Goal: Find specific page/section: Find specific page/section

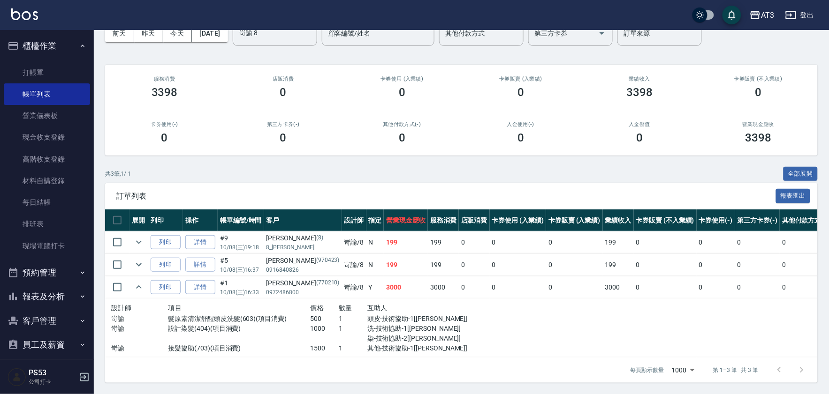
scroll to position [8, 0]
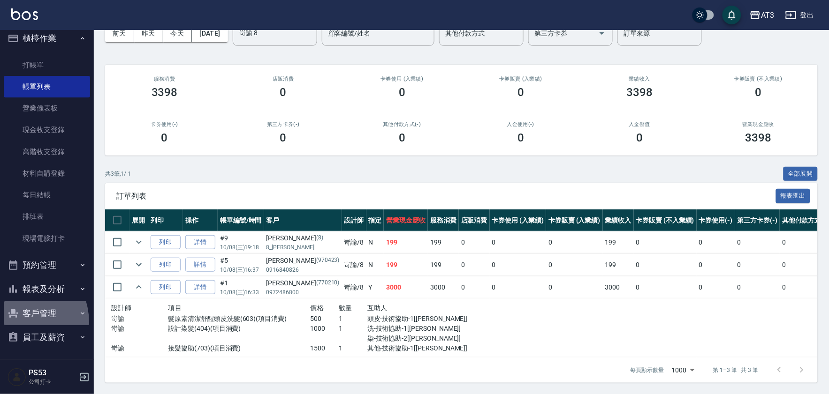
click at [17, 323] on button "客戶管理" at bounding box center [47, 314] width 86 height 24
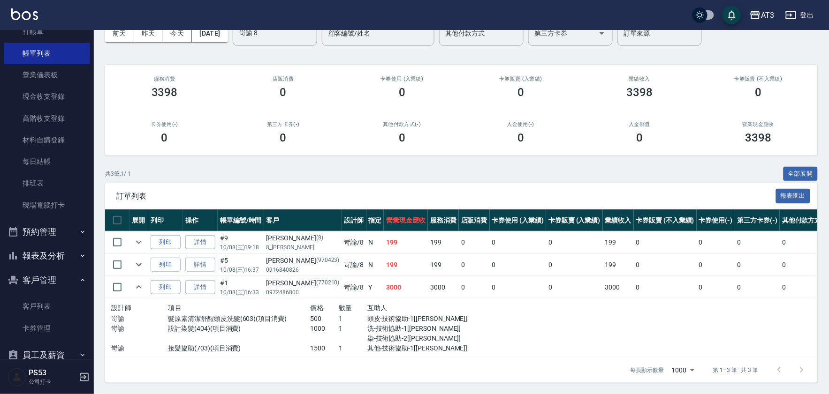
scroll to position [59, 0]
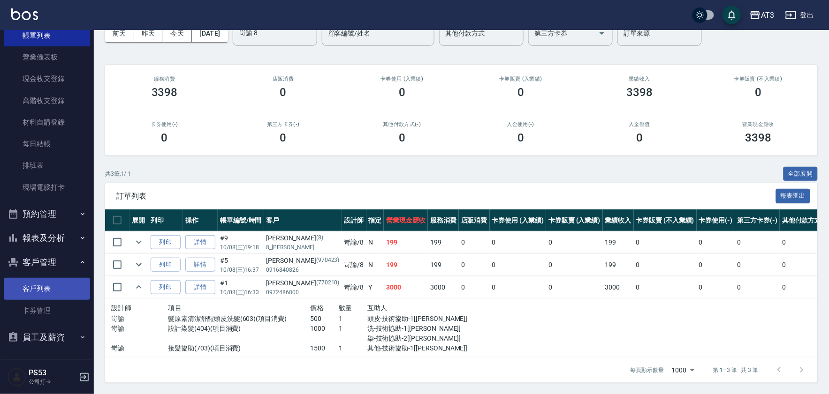
click at [19, 286] on link "客戶列表" at bounding box center [47, 289] width 86 height 22
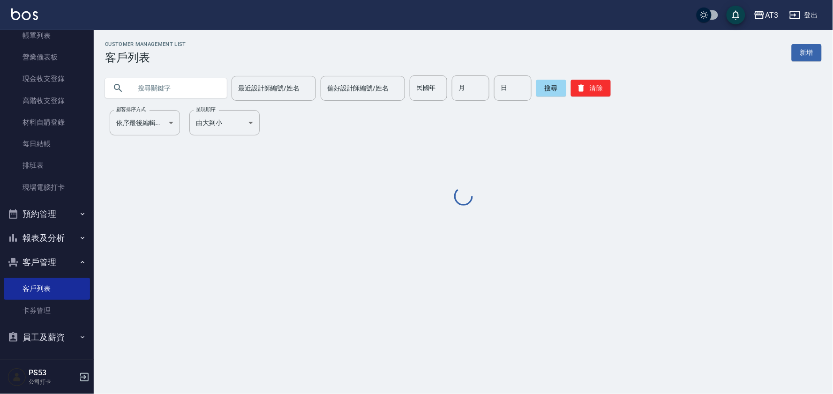
click at [210, 88] on input "text" at bounding box center [175, 88] width 88 height 25
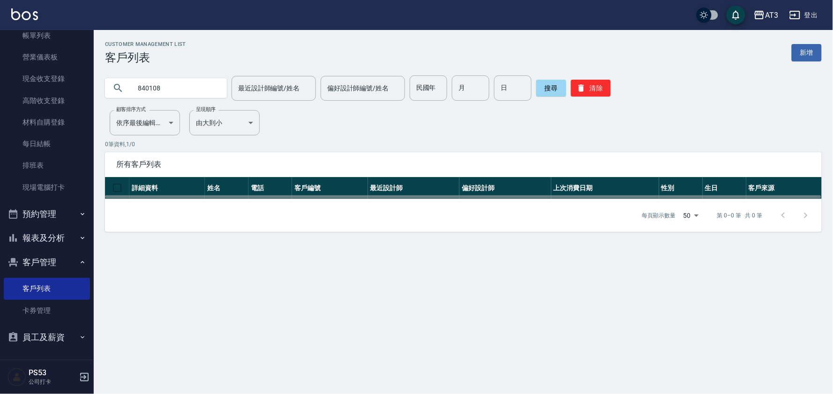
type input "840108"
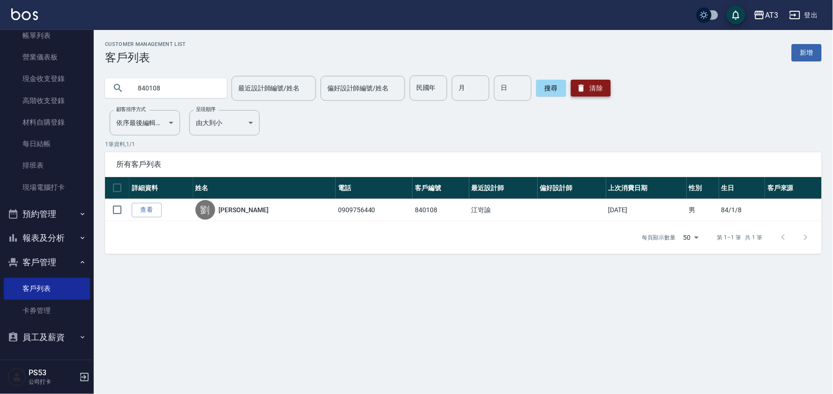
click at [602, 87] on button "清除" at bounding box center [591, 88] width 40 height 17
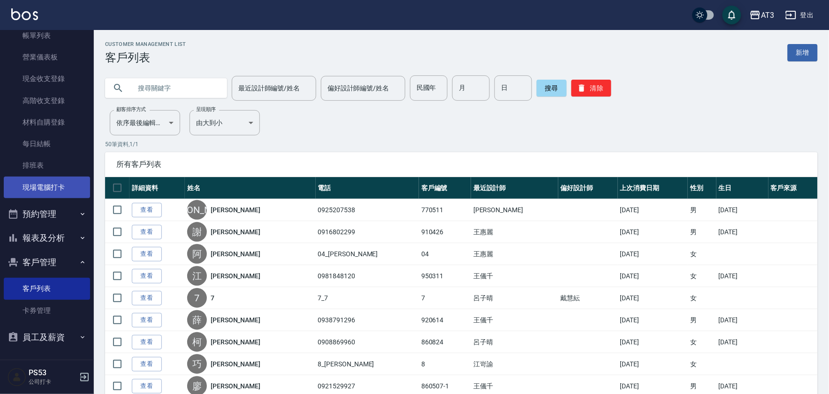
click at [54, 184] on link "現場電腦打卡" at bounding box center [47, 188] width 86 height 22
